Goal: Task Accomplishment & Management: Manage account settings

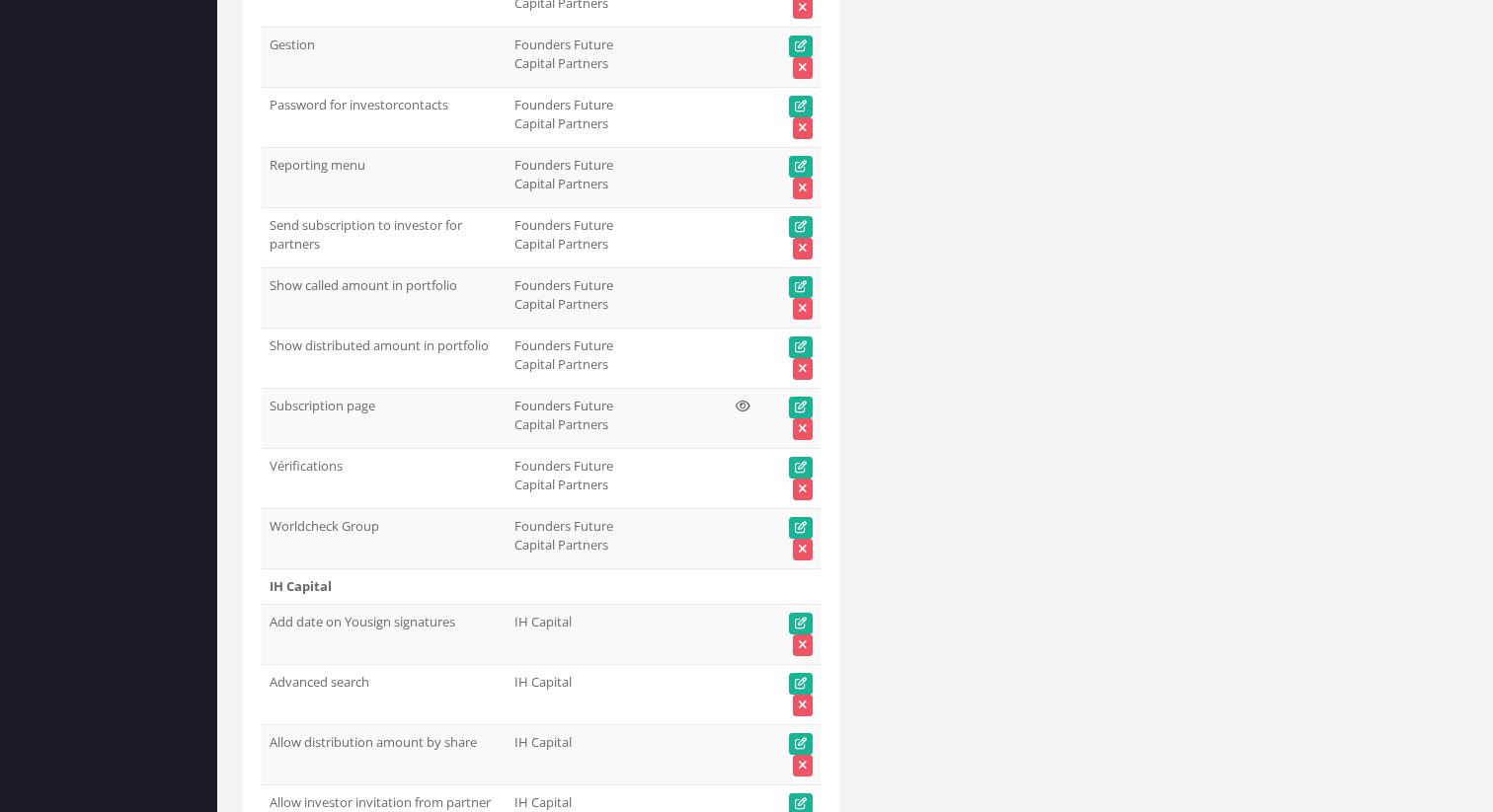
scroll to position [67768, 0]
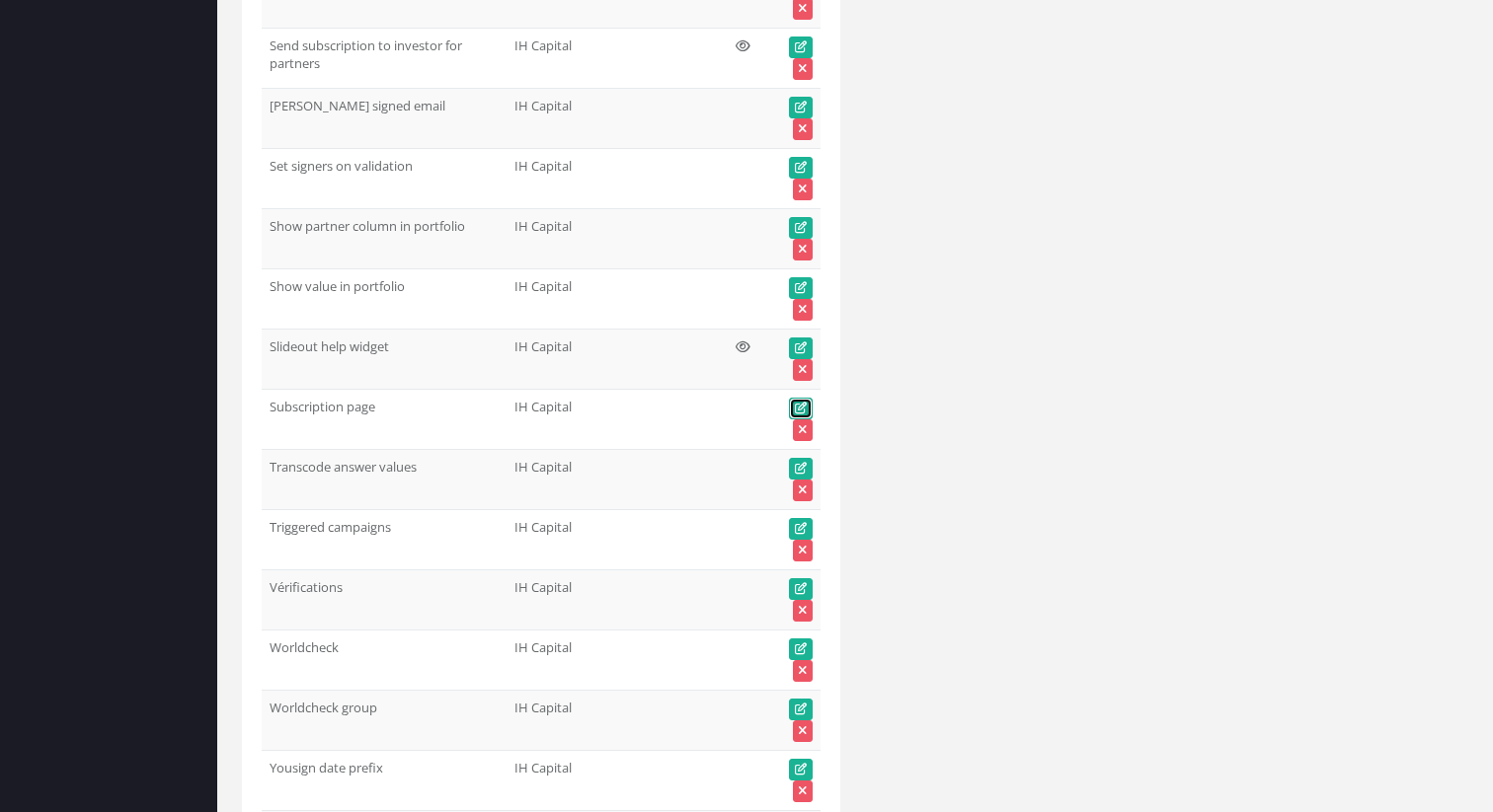
click at [792, 409] on link at bounding box center [800, 409] width 24 height 22
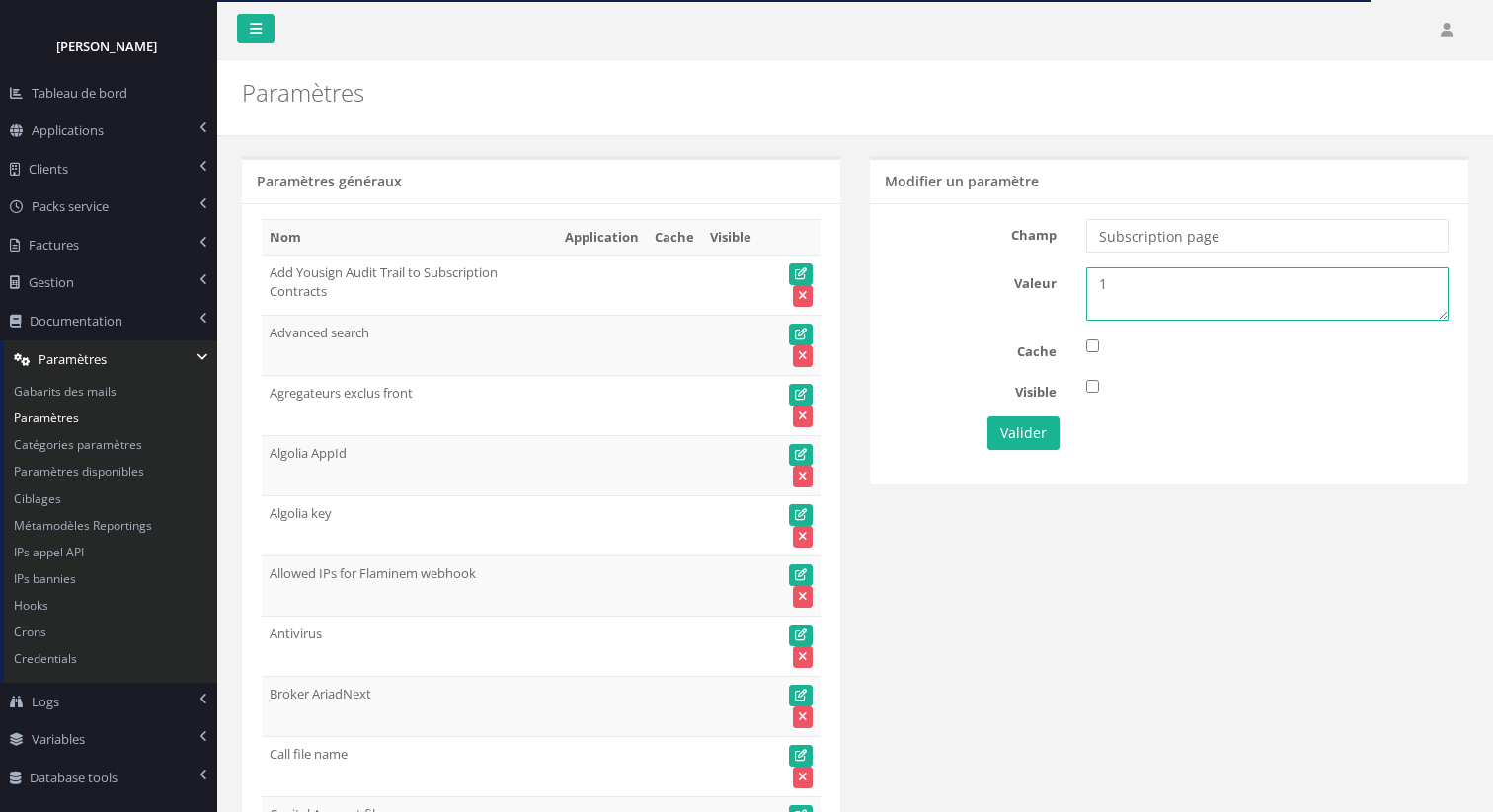
click at [1141, 288] on textarea "1" at bounding box center [1267, 294] width 363 height 53
type textarea "0"
click at [997, 436] on button "Valider" at bounding box center [1023, 434] width 72 height 34
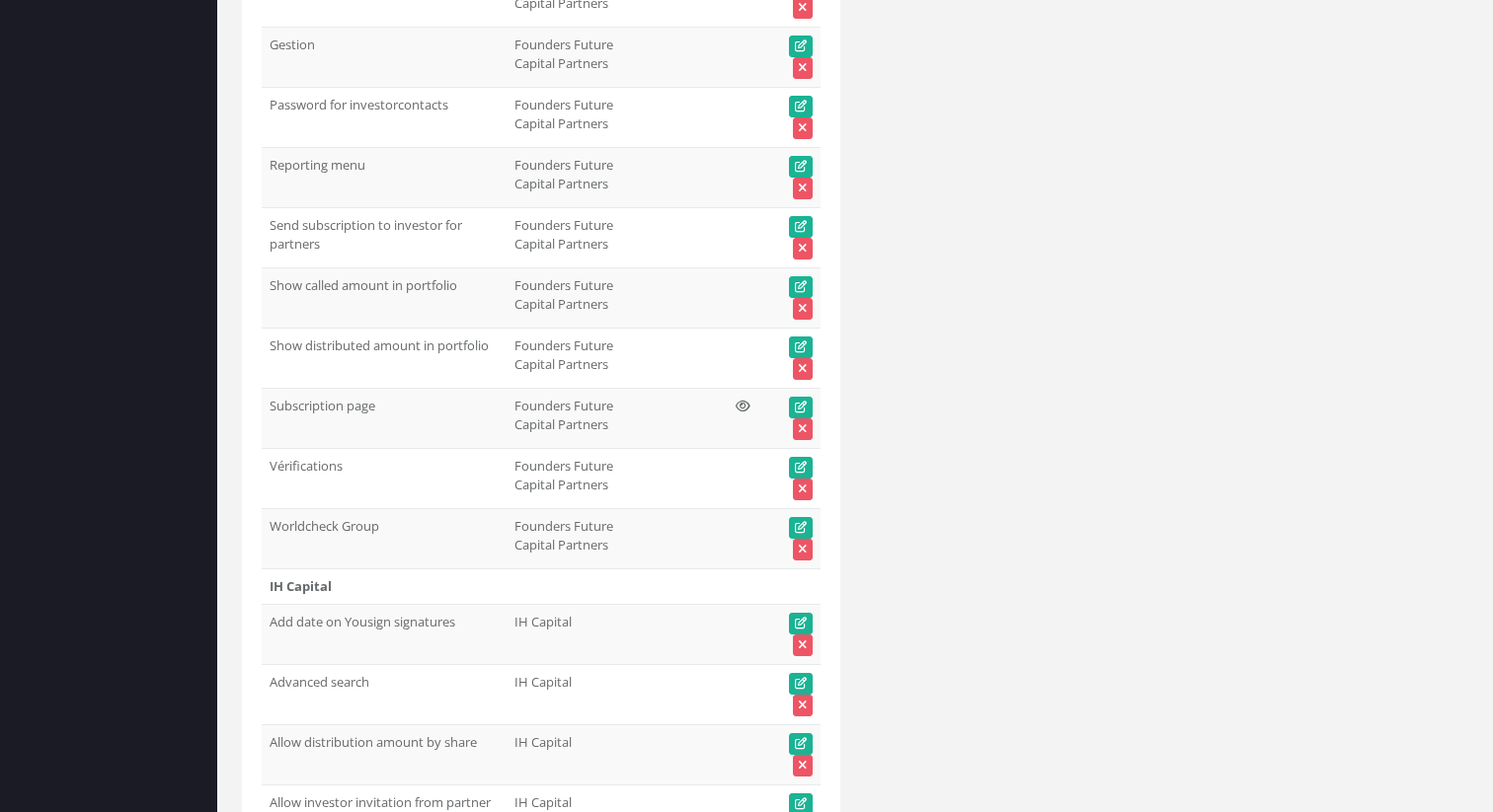
scroll to position [67768, 0]
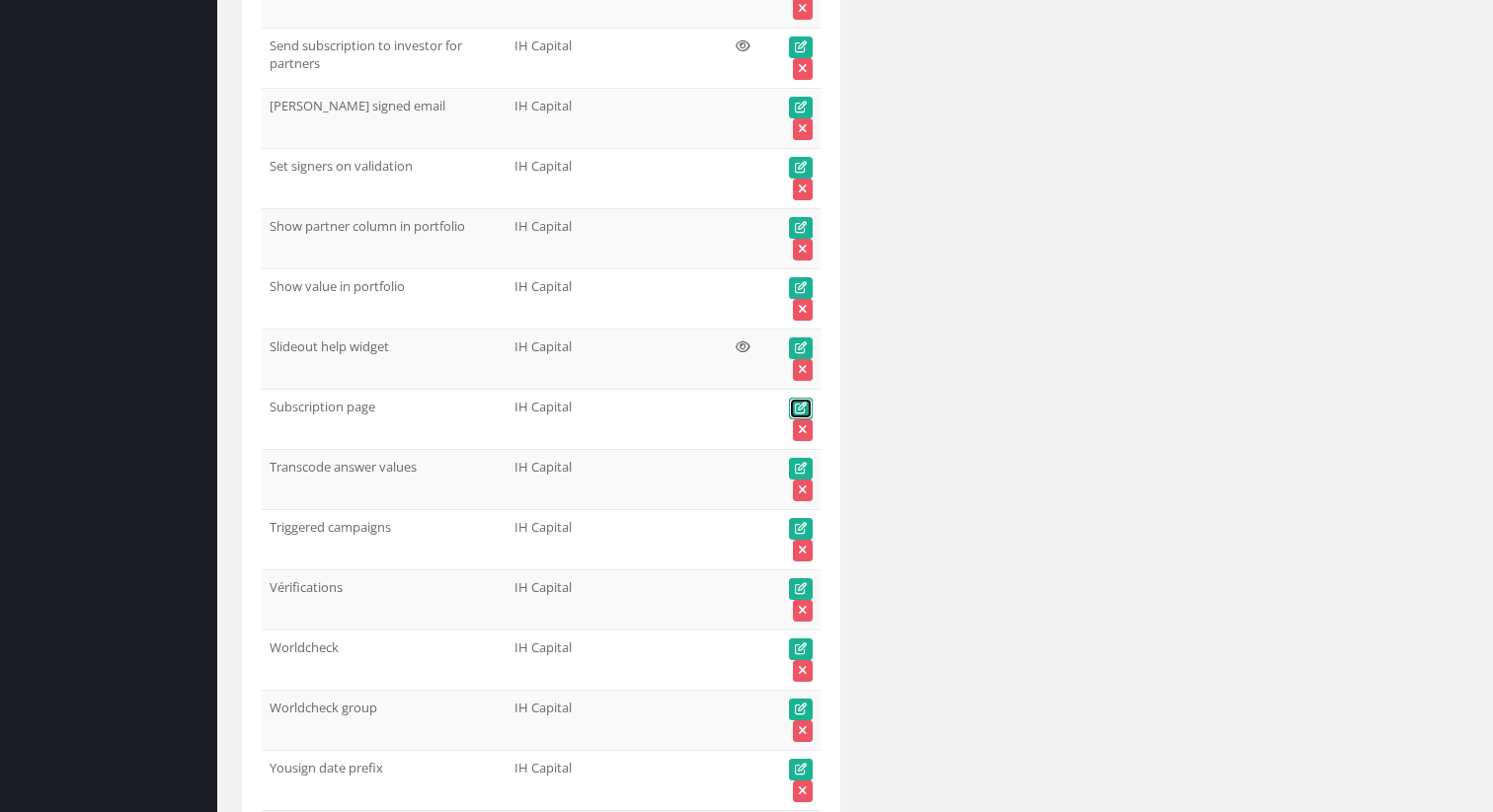
click at [798, 409] on icon at bounding box center [800, 409] width 12 height 12
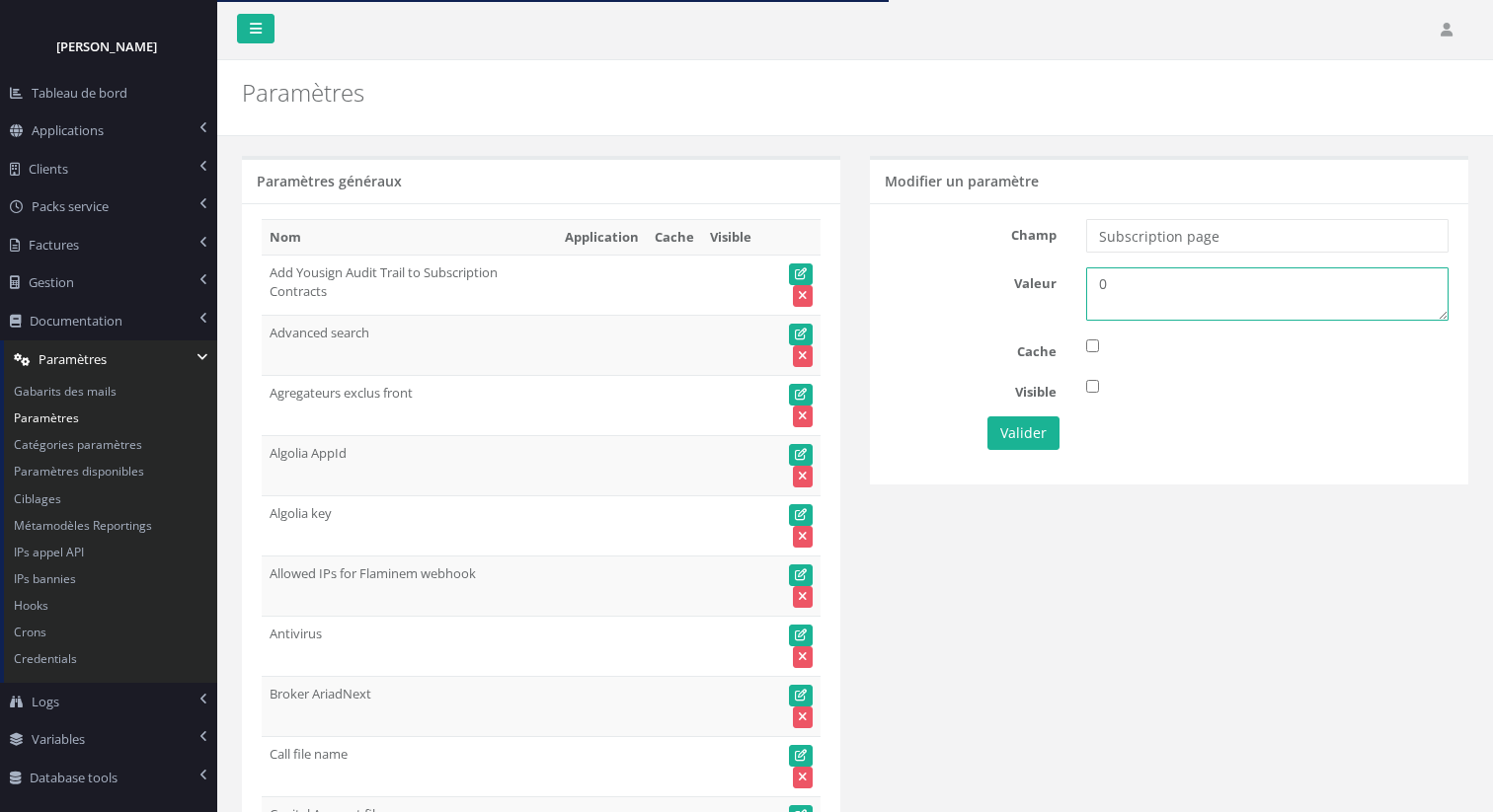
click at [1186, 289] on textarea "0" at bounding box center [1267, 294] width 363 height 53
type textarea "2"
type textarea "1"
click at [1035, 431] on button "Valider" at bounding box center [1023, 434] width 72 height 34
